Goal: Task Accomplishment & Management: Use online tool/utility

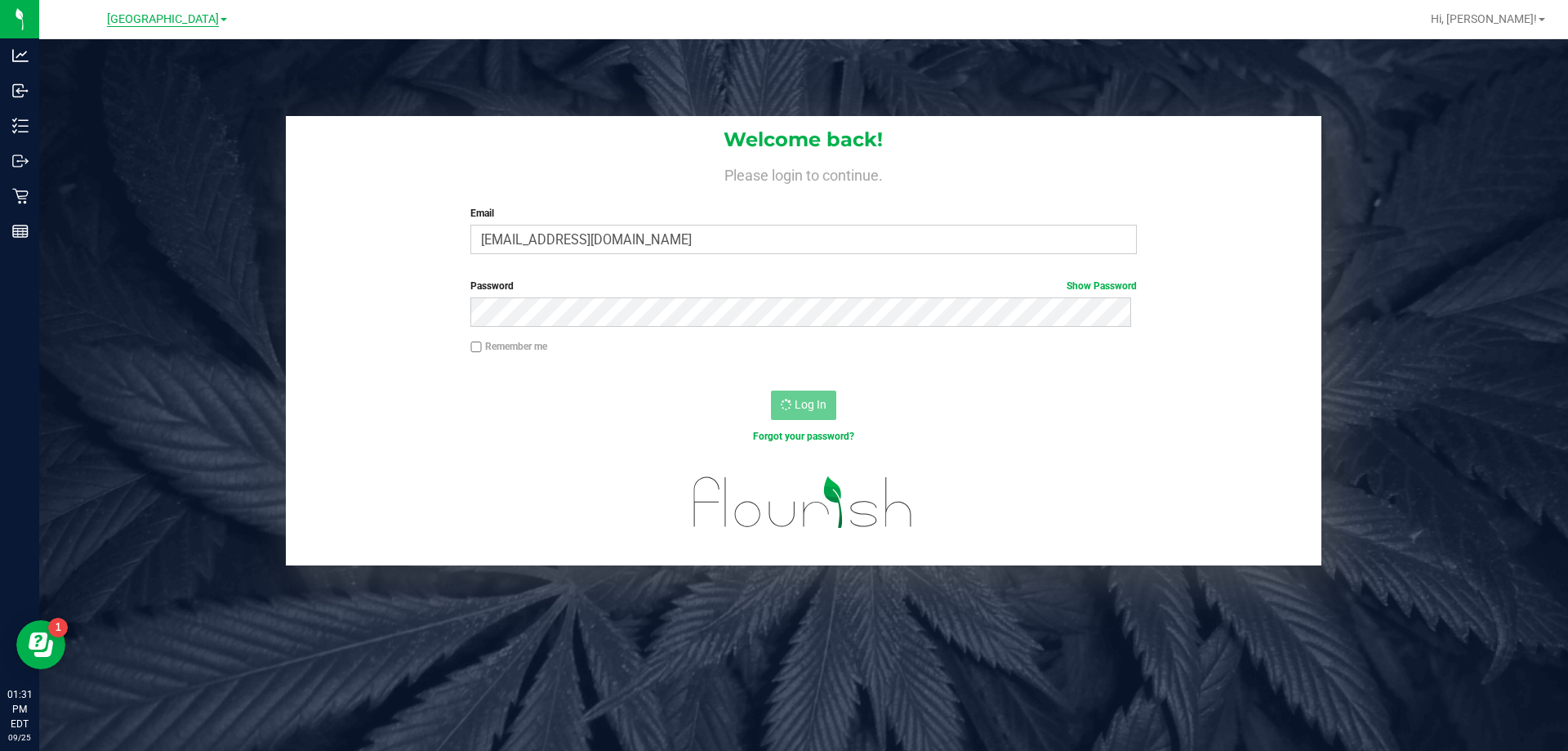
click at [185, 15] on span "[GEOGRAPHIC_DATA]" at bounding box center [163, 20] width 111 height 15
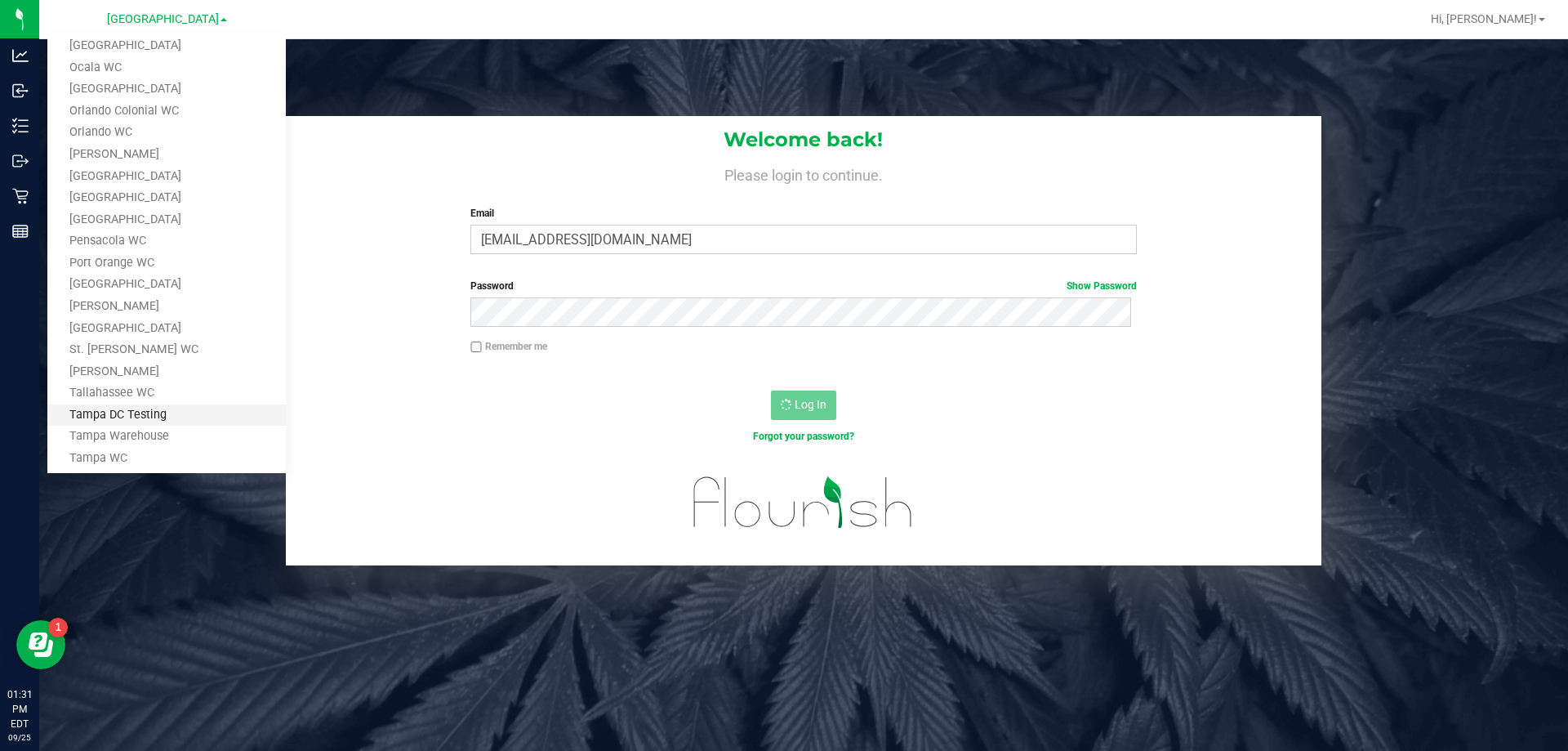
scroll to position [630, 0]
click at [143, 380] on link "Tampa Warehouse" at bounding box center [166, 381] width 239 height 22
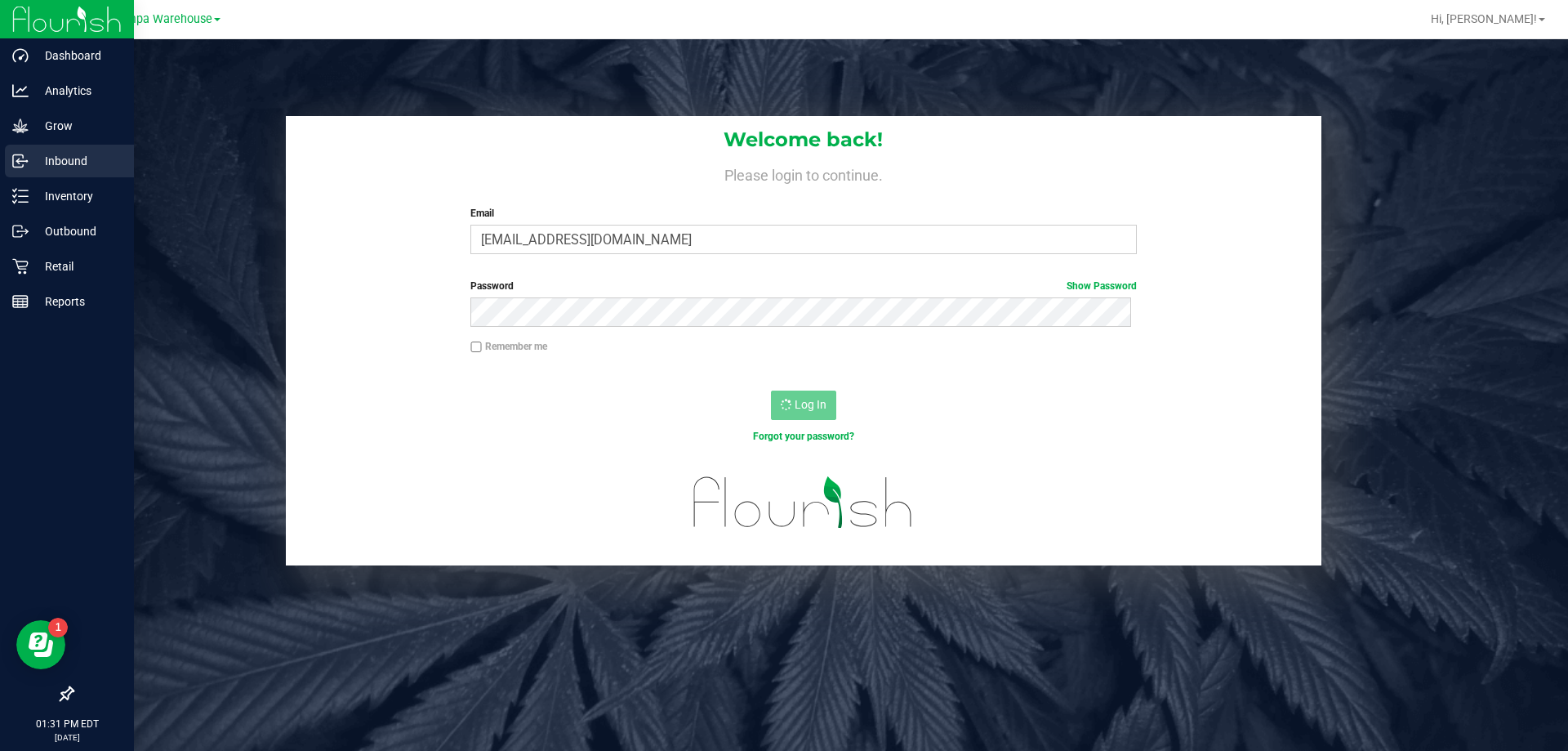
click at [75, 167] on p "Inbound" at bounding box center [78, 161] width 98 height 20
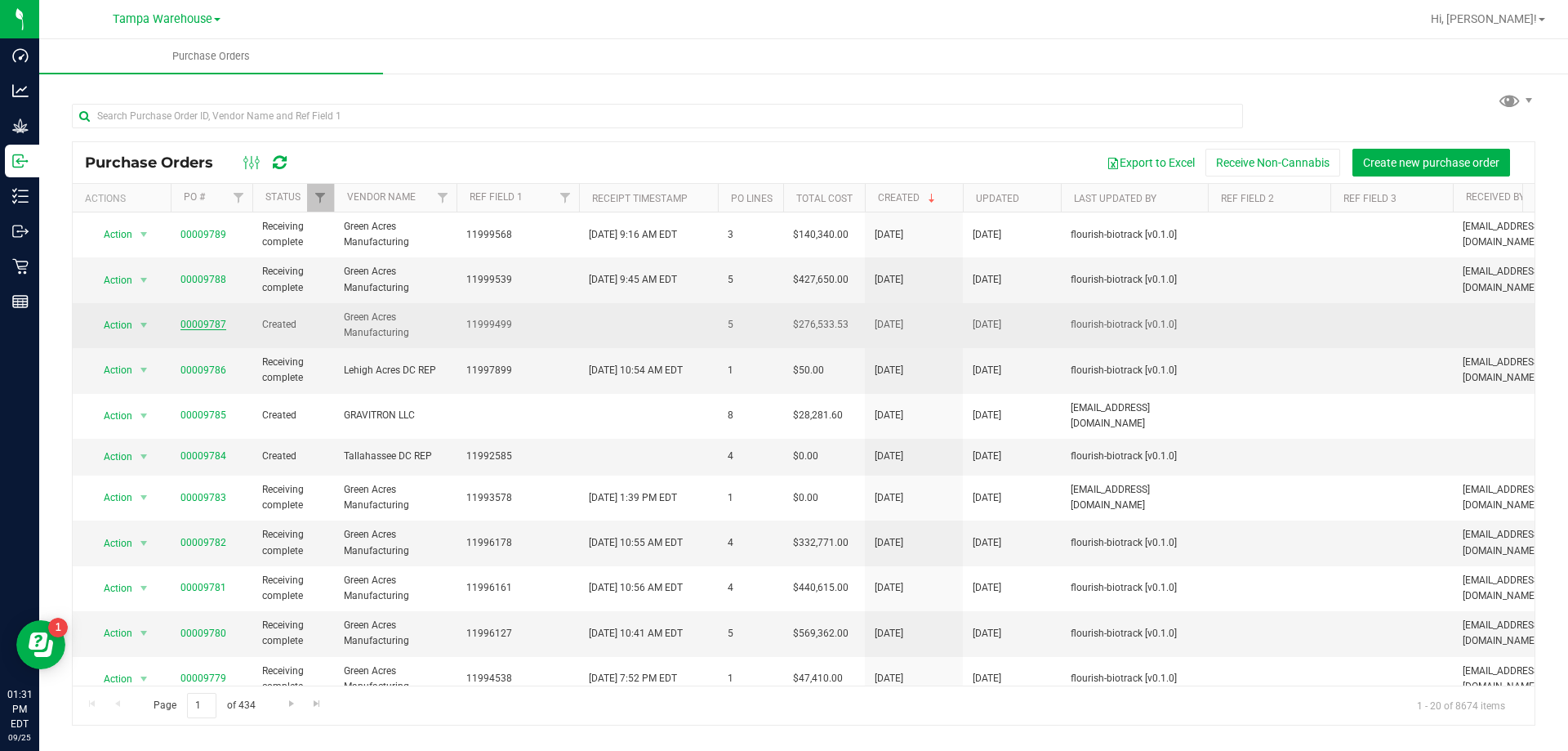
click at [201, 325] on link "00009787" at bounding box center [203, 325] width 46 height 11
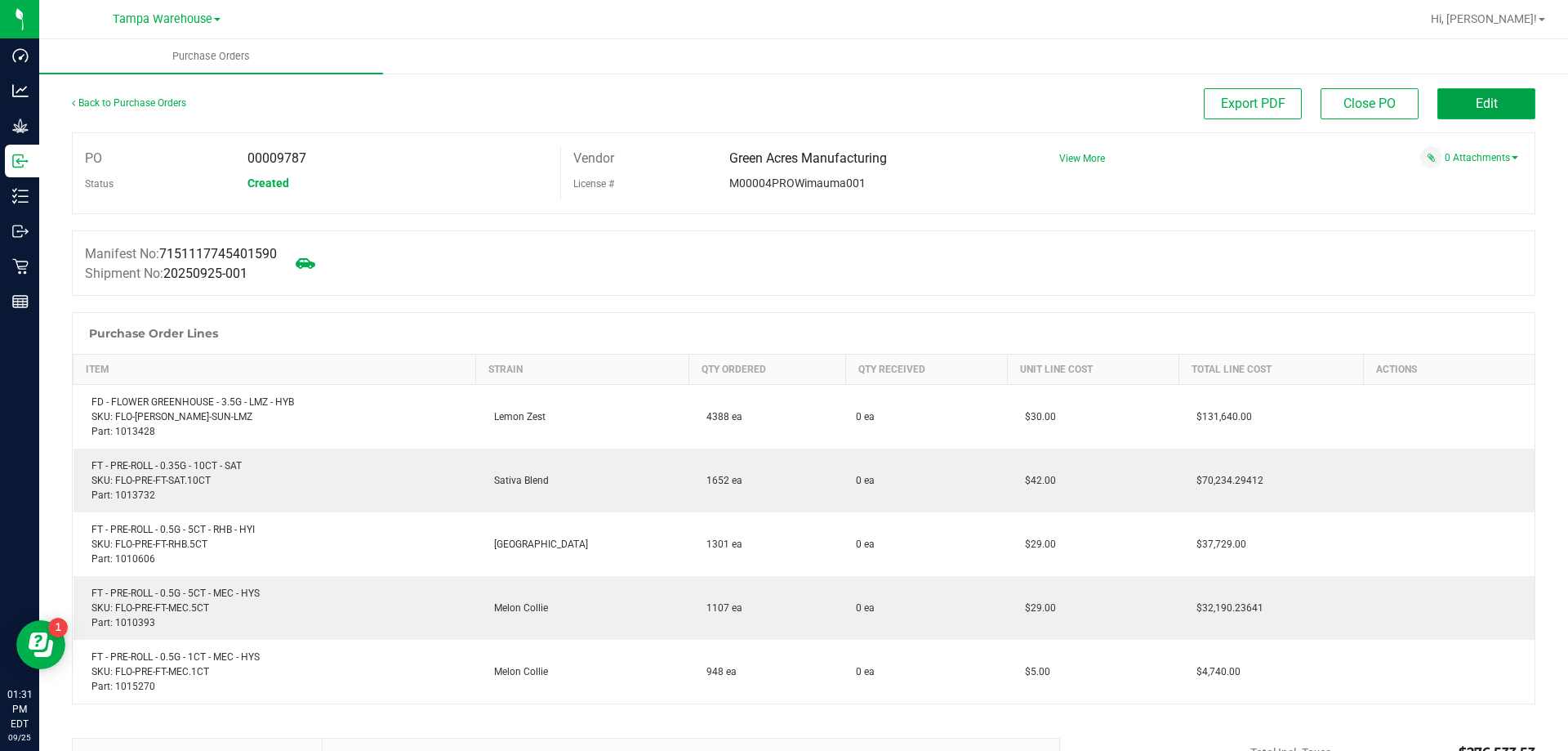
click at [1484, 97] on span "Edit" at bounding box center [1486, 103] width 22 height 16
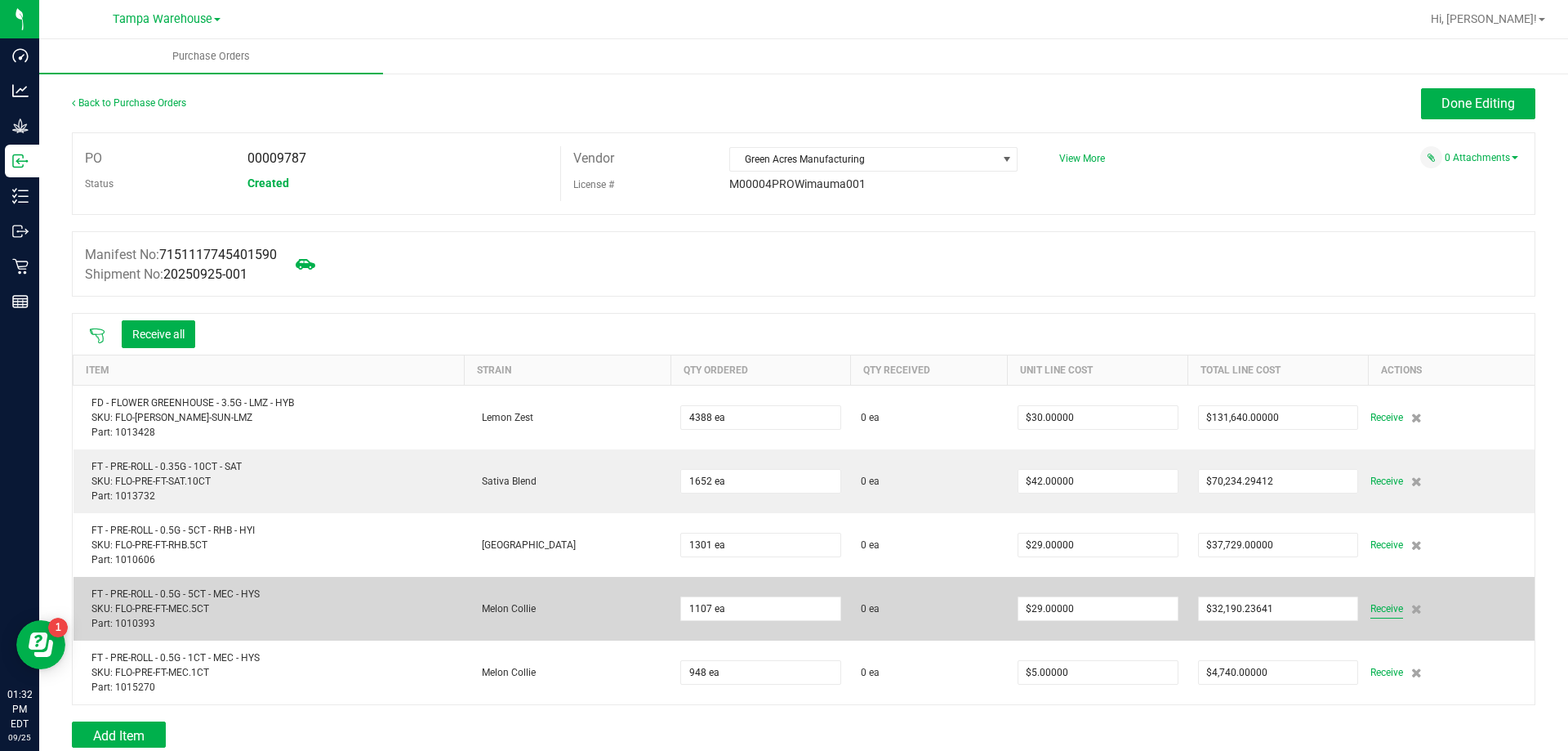
click at [1375, 607] on span "Receive" at bounding box center [1387, 608] width 33 height 20
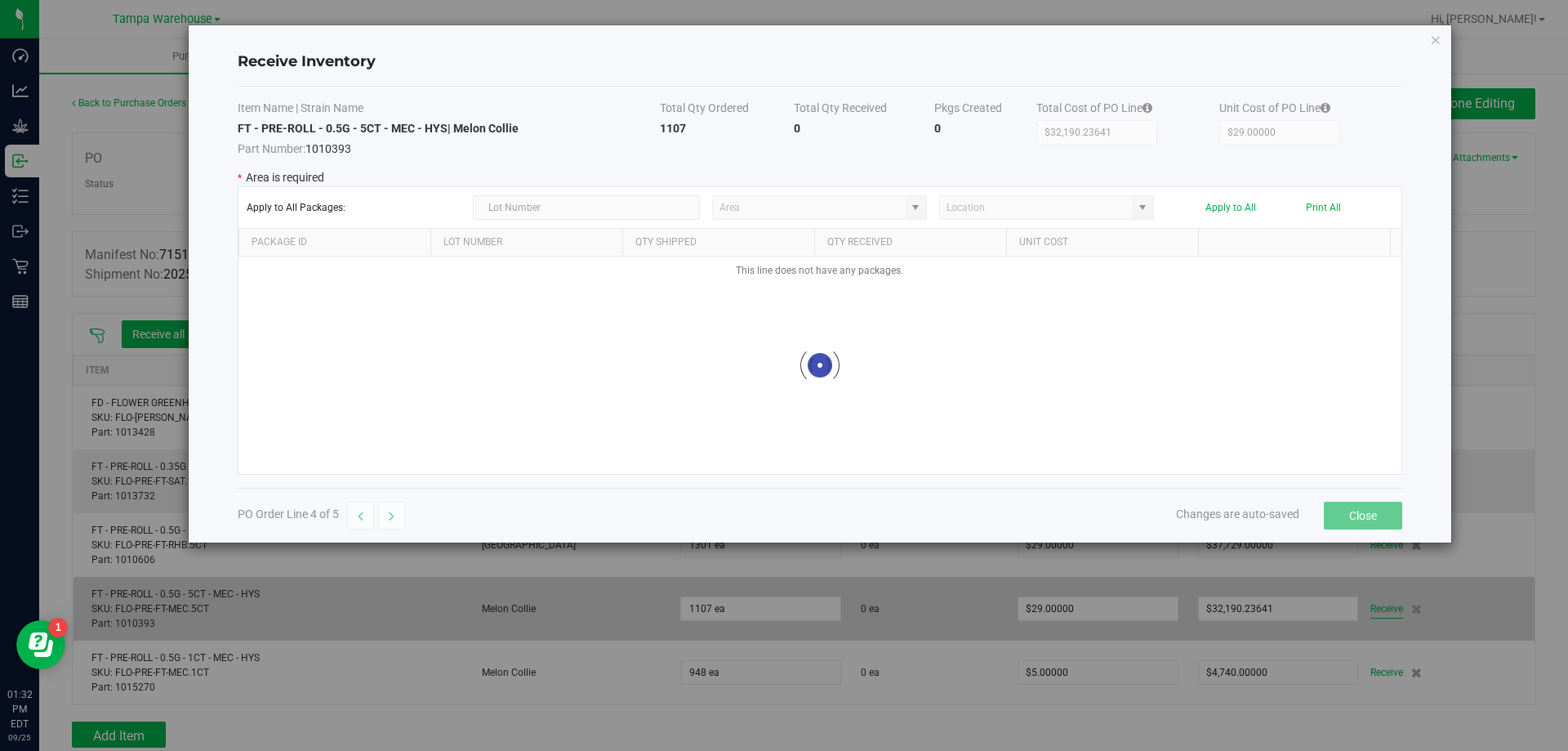
type input "State Pantry 1"
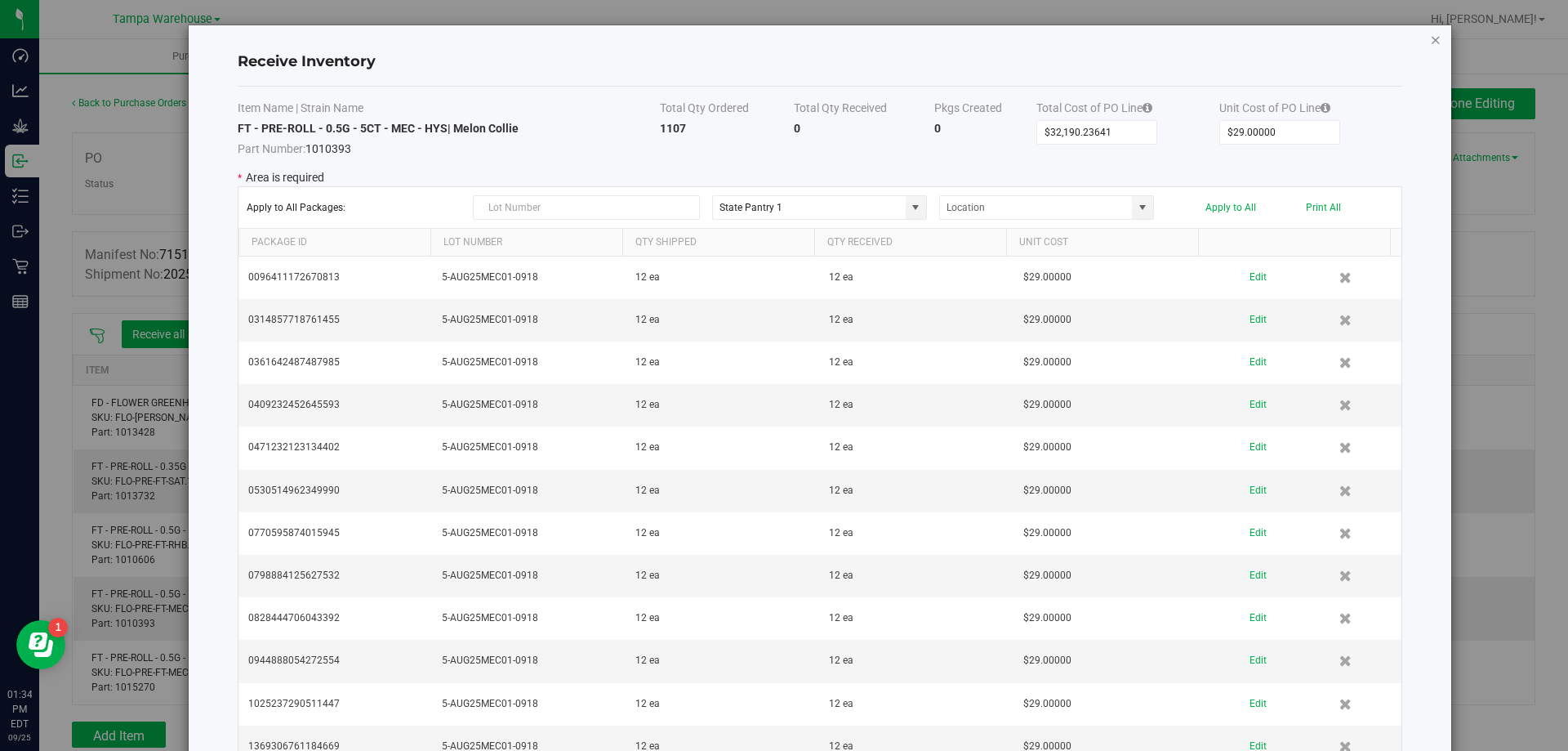
click at [1429, 33] on icon "Close modal" at bounding box center [1435, 39] width 11 height 20
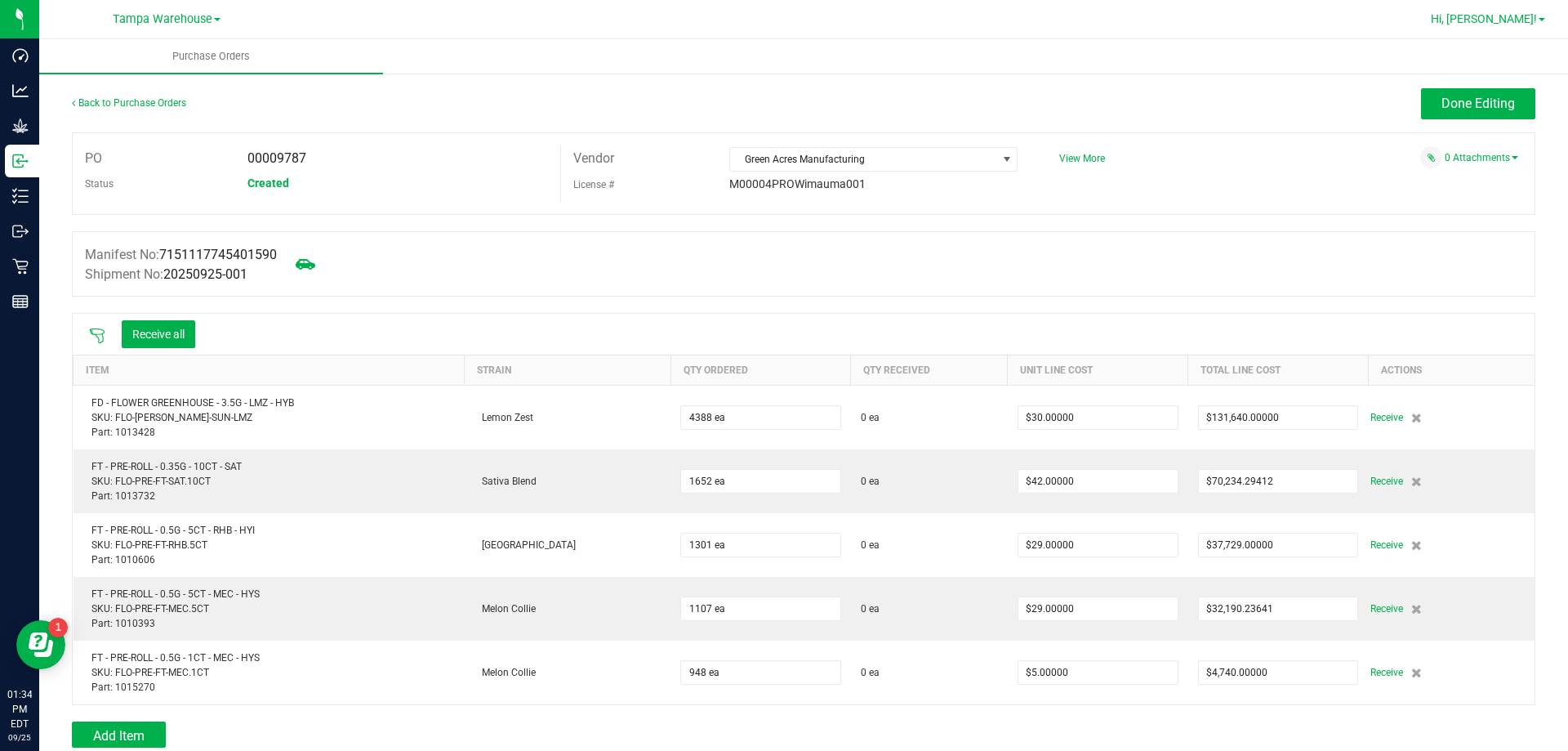
click at [1510, 13] on span "Hi, [PERSON_NAME]!" at bounding box center [1484, 19] width 107 height 13
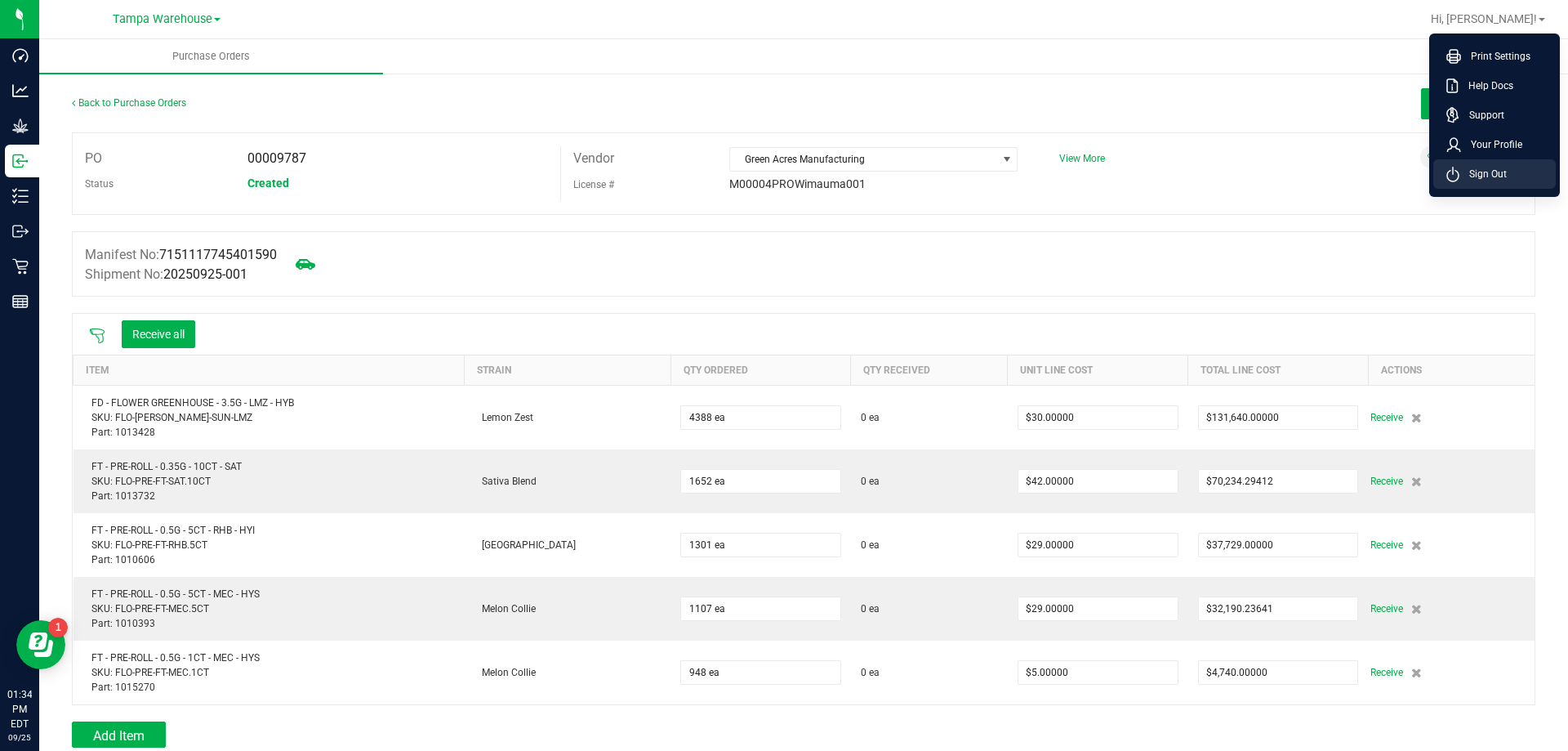
click at [1483, 171] on span "Sign Out" at bounding box center [1483, 174] width 48 height 16
